Goal: Check status: Check status

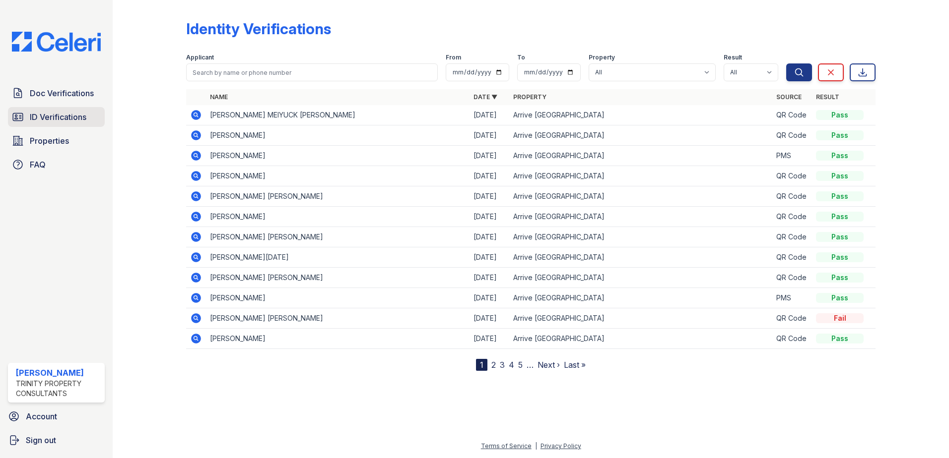
click at [59, 122] on span "ID Verifications" at bounding box center [58, 117] width 57 height 12
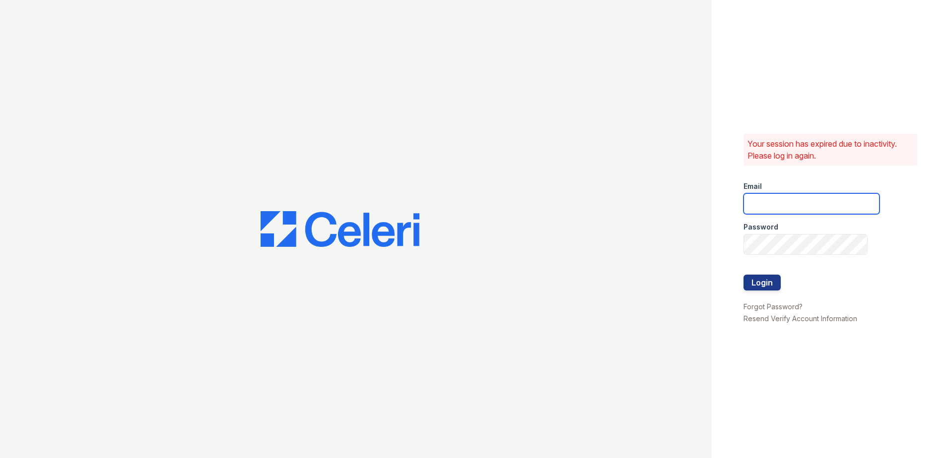
click at [798, 211] on input "email" at bounding box center [811, 203] width 136 height 21
type input "eknibb@trinity-pm.com"
click at [735, 242] on div "Your session has expired due to inactivity. Please log in again. Email eknibb@t…" at bounding box center [829, 229] width 237 height 458
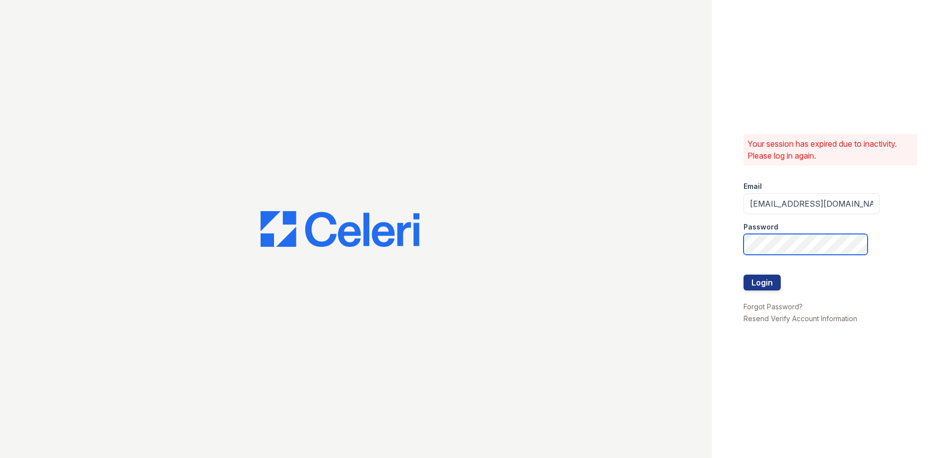
click at [743, 275] on button "Login" at bounding box center [761, 283] width 37 height 16
